Goal: Task Accomplishment & Management: Manage account settings

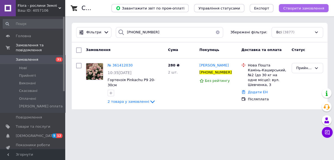
click at [149, 8] on span "Створити замовлення" at bounding box center [303, 8] width 41 height 4
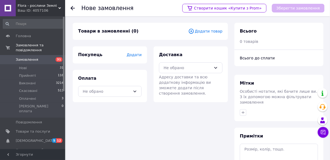
click at [149, 34] on div "Товари в замовленні (0) Додати товар" at bounding box center [150, 31] width 155 height 17
click at [149, 33] on span "Додати товар" at bounding box center [206, 31] width 34 height 6
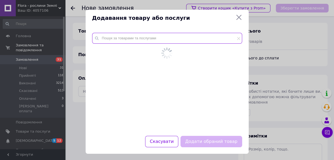
drag, startPoint x: 176, startPoint y: 36, endPoint x: 178, endPoint y: 39, distance: 2.9
click at [149, 39] on input "text" at bounding box center [167, 38] width 150 height 11
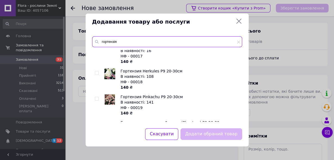
scroll to position [311, 0]
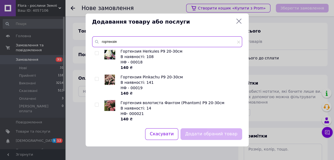
type input "гортензія"
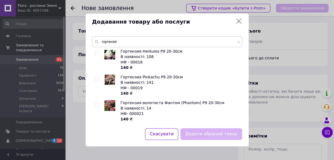
click at [97, 81] on input "checkbox" at bounding box center [97, 79] width 4 height 4
checkbox input "true"
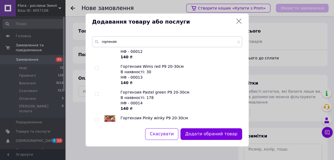
scroll to position [202, 0]
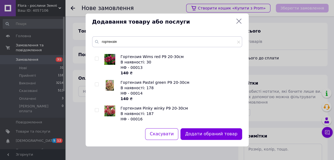
click at [98, 111] on input "checkbox" at bounding box center [97, 111] width 4 height 4
checkbox input "true"
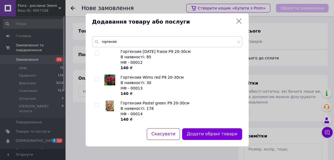
scroll to position [181, 0]
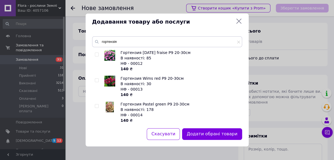
click at [95, 80] on input "checkbox" at bounding box center [97, 81] width 4 height 4
checkbox input "true"
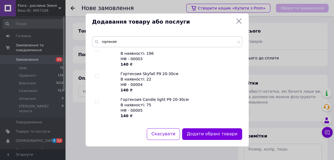
scroll to position [29, 0]
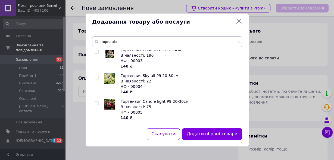
click at [96, 77] on input "checkbox" at bounding box center [97, 78] width 4 height 4
checkbox input "true"
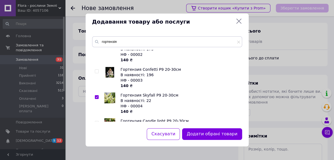
scroll to position [22, 0]
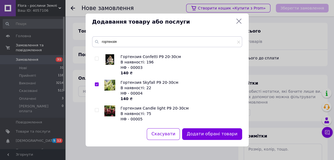
click at [97, 59] on input "checkbox" at bounding box center [97, 59] width 4 height 4
checkbox input "true"
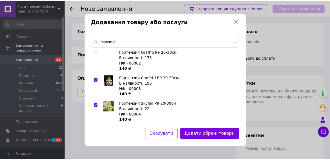
scroll to position [0, 0]
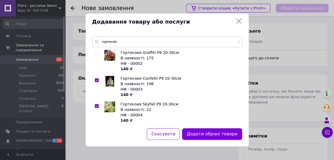
click at [98, 53] on input "checkbox" at bounding box center [97, 55] width 4 height 4
checkbox input "true"
click at [149, 136] on button "Додати обрані товари" at bounding box center [212, 135] width 60 height 12
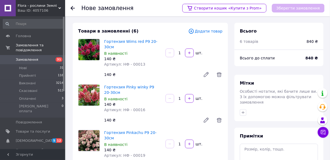
click at [129, 31] on span "Товари в замовленні (6)" at bounding box center [108, 31] width 61 height 5
click at [131, 33] on div "Товари в замовленні (6)" at bounding box center [133, 31] width 110 height 6
drag, startPoint x: 243, startPoint y: 42, endPoint x: 254, endPoint y: 56, distance: 17.9
click at [149, 62] on div "Всього 6 товарів 840 ₴ Всього до сплати 840 ₴" at bounding box center [279, 44] width 89 height 43
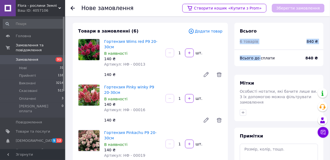
click at [149, 53] on div "Всього до сплати 840 ₴" at bounding box center [279, 58] width 89 height 17
drag, startPoint x: 240, startPoint y: 42, endPoint x: 251, endPoint y: 39, distance: 11.5
click at [149, 39] on div "Всього 6 товарів 840 ₴" at bounding box center [279, 36] width 89 height 27
click at [149, 67] on div "Всього 6 товарів 840 ₴ Всього до сплати 840 ₴" at bounding box center [279, 46] width 89 height 46
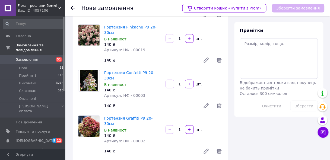
scroll to position [109, 0]
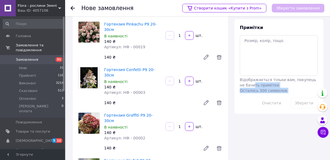
drag, startPoint x: 255, startPoint y: 82, endPoint x: 243, endPoint y: 94, distance: 17.7
click at [149, 94] on div "Примітки Відображається тільки вам, покупець не бачить примітки Осталось 300 си…" at bounding box center [279, 66] width 89 height 95
click at [149, 83] on div "Відображається тільки вам, покупець не бачить примітки Осталось 300 символов" at bounding box center [279, 64] width 78 height 58
click at [149, 78] on span "Відображається тільки вам, покупець не бачить примітки" at bounding box center [278, 83] width 76 height 10
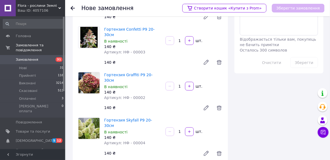
scroll to position [205, 0]
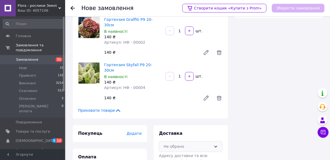
click at [149, 144] on div "Не обрано" at bounding box center [188, 147] width 48 height 6
click at [149, 156] on span "Нова Пошта (платна)" at bounding box center [195, 158] width 46 height 5
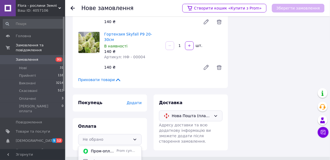
click at [107, 159] on span "Післяплата" at bounding box center [114, 161] width 46 height 5
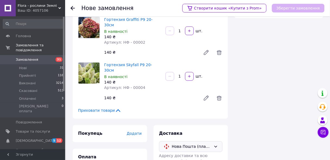
click at [138, 126] on div "Покупець Додати" at bounding box center [110, 134] width 74 height 17
click at [137, 132] on span "Додати" at bounding box center [134, 134] width 15 height 4
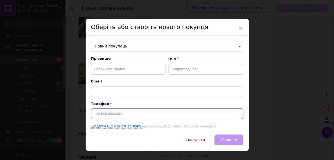
click at [138, 118] on input at bounding box center [167, 114] width 152 height 11
paste input "0673426522"
type input "[PHONE_NUMBER]"
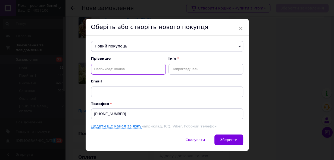
click at [135, 70] on input "text" at bounding box center [128, 69] width 75 height 11
type input "[PERSON_NAME]"
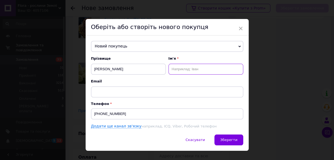
click at [149, 65] on input "text" at bounding box center [205, 69] width 75 height 11
type input "[PERSON_NAME]"
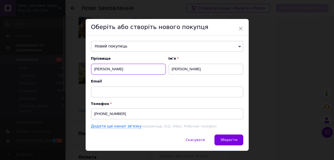
click at [105, 70] on input "[PERSON_NAME]" at bounding box center [128, 69] width 75 height 11
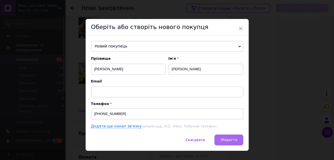
click at [149, 137] on button "Зберегти" at bounding box center [228, 140] width 29 height 11
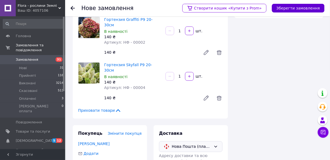
click at [149, 8] on button "Зберегти замовлення" at bounding box center [298, 8] width 53 height 9
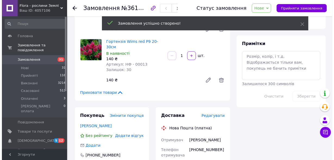
scroll to position [270, 0]
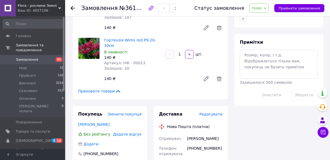
click at [149, 112] on span "Редагувати" at bounding box center [211, 114] width 23 height 4
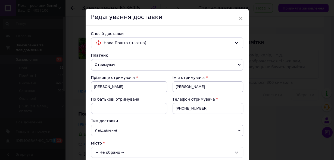
scroll to position [43, 0]
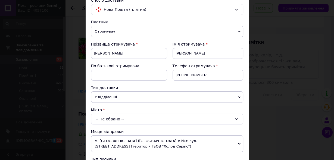
click at [113, 118] on div "-- Не обрано --" at bounding box center [167, 119] width 152 height 11
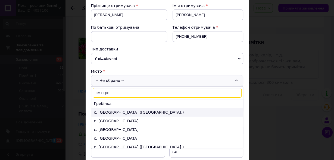
scroll to position [87, 0]
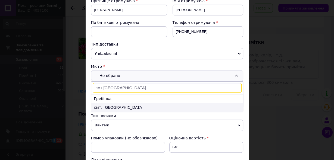
type input "смт [GEOGRAPHIC_DATA]"
click at [149, 105] on li "смт. [GEOGRAPHIC_DATA]" at bounding box center [167, 107] width 152 height 9
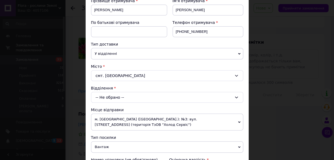
click at [137, 94] on div "-- Не обрано --" at bounding box center [167, 97] width 152 height 11
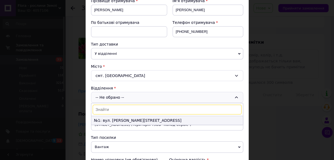
click at [149, 122] on li "№1: вул. [PERSON_NAME][STREET_ADDRESS]" at bounding box center [167, 120] width 152 height 9
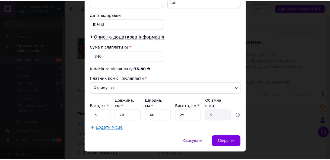
scroll to position [257, 0]
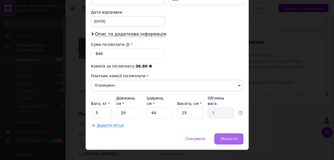
click at [149, 135] on div "Зберегти" at bounding box center [228, 139] width 29 height 11
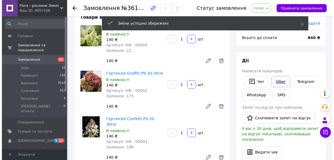
scroll to position [0, 0]
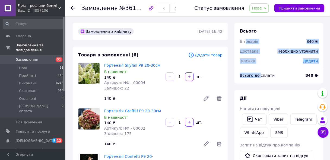
drag, startPoint x: 244, startPoint y: 40, endPoint x: 258, endPoint y: 80, distance: 42.1
click at [149, 80] on div "Всього 6 товарів 840 ₴ Доставка Необхідно уточнити Знижка Додати Всього до спла…" at bounding box center [279, 53] width 89 height 61
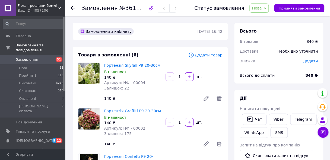
click at [33, 57] on span "Замовлення" at bounding box center [27, 59] width 23 height 5
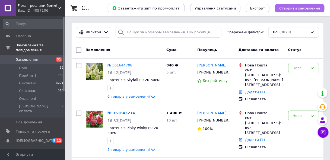
click at [149, 5] on button "Створити замовлення" at bounding box center [300, 8] width 50 height 8
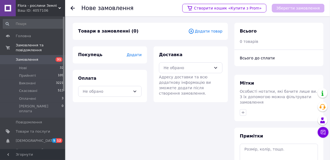
click at [139, 58] on div "Додати" at bounding box center [134, 54] width 15 height 5
click at [137, 57] on span "Додати" at bounding box center [134, 55] width 15 height 4
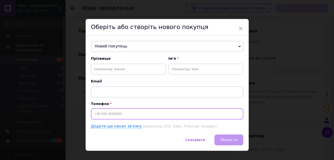
click at [117, 115] on input at bounding box center [167, 114] width 152 height 11
paste input "0687292341"
type input "[PHONE_NUMBER]"
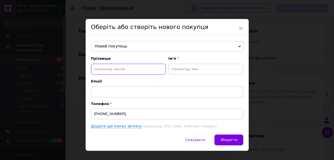
click at [149, 69] on input "text" at bounding box center [128, 69] width 75 height 11
paste input "[PERSON_NAME]"
type input "[PERSON_NAME]"
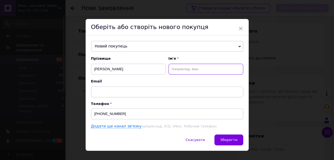
click at [149, 71] on input "text" at bounding box center [205, 69] width 75 height 11
type input "[PERSON_NAME]"
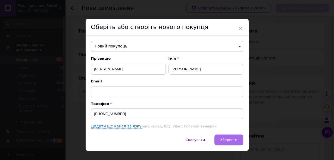
click at [149, 140] on span "Зберегти" at bounding box center [228, 140] width 17 height 4
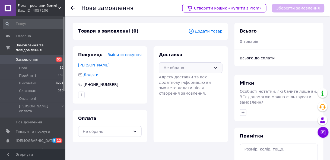
click at [149, 64] on div "Не обрано" at bounding box center [191, 67] width 64 height 11
click at [149, 78] on span "Нова Пошта (платна)" at bounding box center [195, 79] width 46 height 5
click at [130, 128] on div "Не обрано" at bounding box center [110, 131] width 64 height 11
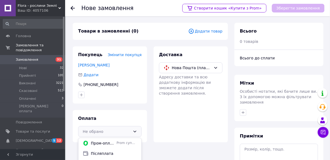
drag, startPoint x: 111, startPoint y: 153, endPoint x: 142, endPoint y: 94, distance: 66.8
click at [112, 152] on span "Післяплата" at bounding box center [114, 153] width 46 height 5
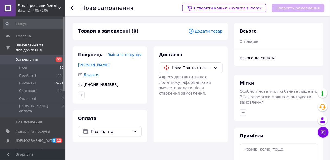
click at [149, 28] on div "Товари в замовленні (0) Додати товар" at bounding box center [150, 31] width 155 height 17
click at [149, 29] on span "Додати товар" at bounding box center [206, 31] width 34 height 6
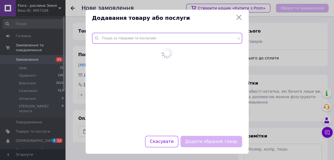
click at [149, 42] on input "text" at bounding box center [167, 38] width 150 height 11
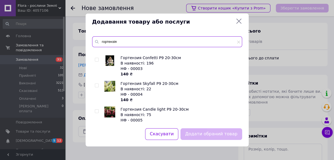
scroll to position [22, 0]
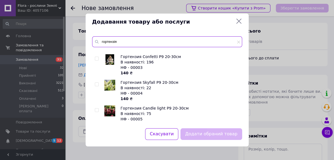
type input "гортензія"
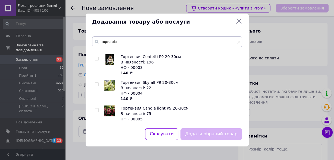
click at [96, 83] on input "checkbox" at bounding box center [97, 85] width 4 height 4
checkbox input "true"
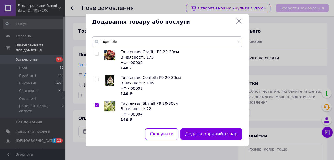
scroll to position [0, 0]
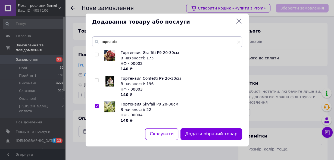
click at [97, 81] on input "checkbox" at bounding box center [97, 81] width 4 height 4
checkbox input "true"
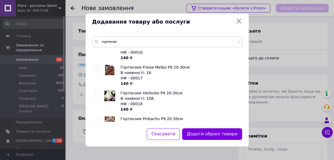
scroll to position [311, 0]
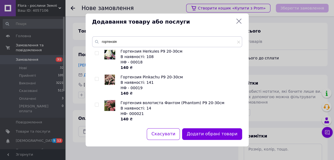
click at [96, 79] on input "checkbox" at bounding box center [97, 79] width 4 height 4
checkbox input "true"
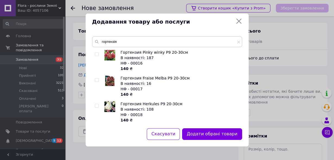
scroll to position [246, 0]
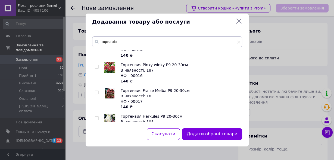
click at [98, 68] on span at bounding box center [97, 67] width 4 height 4
click at [98, 68] on input "checkbox" at bounding box center [97, 67] width 4 height 4
checkbox input "true"
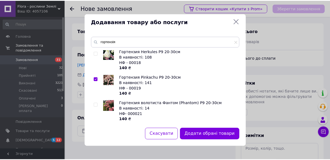
scroll to position [311, 0]
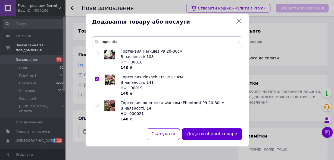
click at [149, 134] on button "Додати обрані товари" at bounding box center [212, 135] width 60 height 12
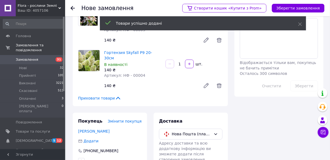
scroll to position [78, 0]
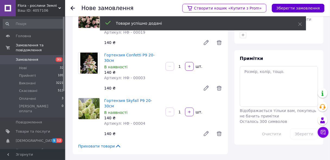
click at [149, 8] on button "Зберегти замовлення" at bounding box center [298, 8] width 53 height 9
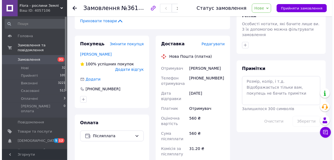
scroll to position [216, 0]
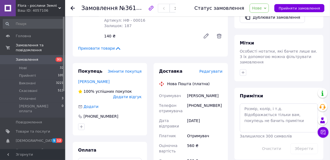
click at [149, 70] on span "Редагувати" at bounding box center [211, 72] width 23 height 4
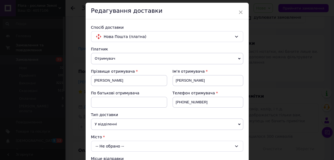
scroll to position [43, 0]
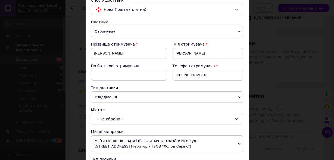
click at [116, 121] on div "-- Не обрано --" at bounding box center [167, 119] width 152 height 11
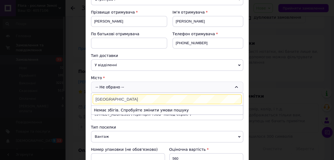
scroll to position [87, 0]
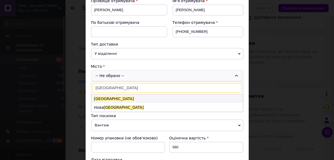
type input "[GEOGRAPHIC_DATA]"
click at [107, 97] on li "[GEOGRAPHIC_DATA]" at bounding box center [167, 99] width 152 height 9
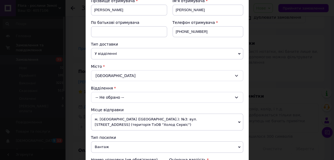
click at [116, 94] on div "-- Не обрано --" at bounding box center [167, 97] width 152 height 11
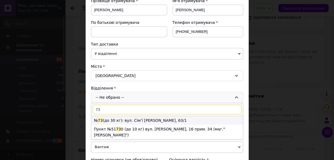
type input "73"
click at [149, 118] on li "№ 73 (до 30 кг): вул. Сім’ї [PERSON_NAME], 63/1" at bounding box center [167, 120] width 152 height 9
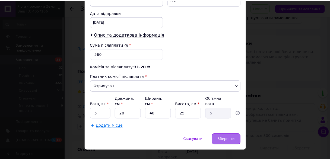
scroll to position [257, 0]
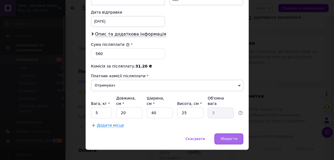
click at [149, 137] on span "Зберегти" at bounding box center [228, 139] width 17 height 4
